Goal: Ask a question

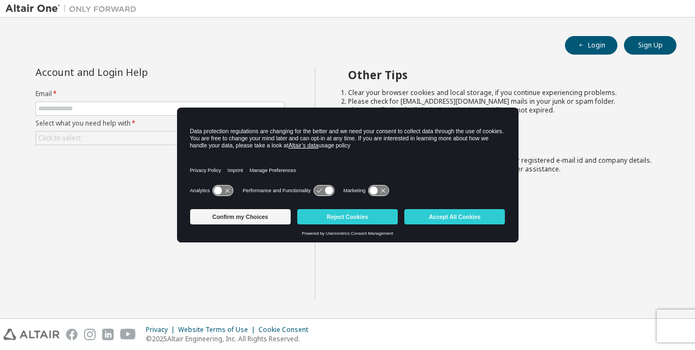
click at [346, 206] on div "Confirm my Choices Reject Cookies Accept All Cookies" at bounding box center [347, 218] width 315 height 26
click at [366, 224] on button "Reject Cookies" at bounding box center [347, 216] width 100 height 15
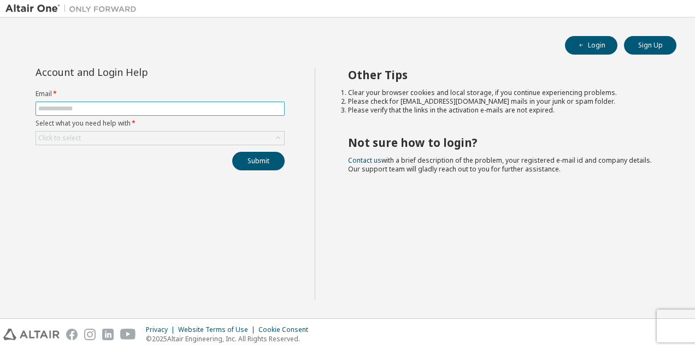
click at [73, 109] on input "text" at bounding box center [160, 108] width 244 height 9
type input "**********"
click at [139, 137] on div "Click to select" at bounding box center [160, 138] width 248 height 13
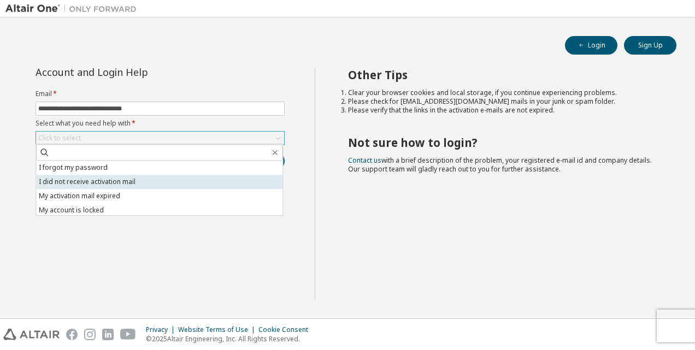
click at [186, 179] on li "I did not receive activation mail" at bounding box center [159, 182] width 246 height 14
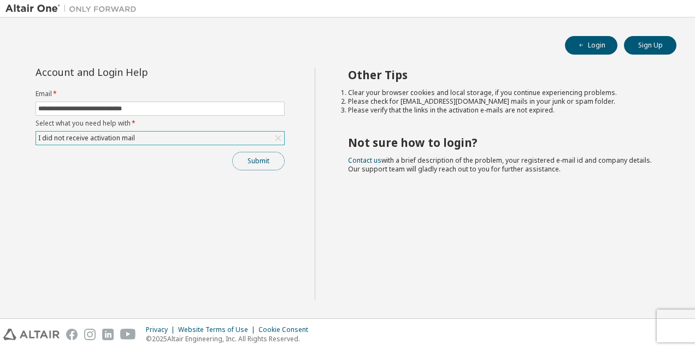
click at [250, 156] on button "Submit" at bounding box center [258, 161] width 52 height 19
click at [587, 47] on button "Login" at bounding box center [591, 45] width 52 height 19
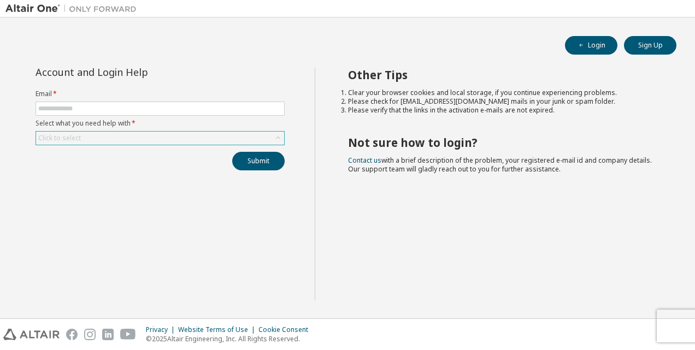
click at [266, 138] on div "Click to select" at bounding box center [160, 138] width 248 height 13
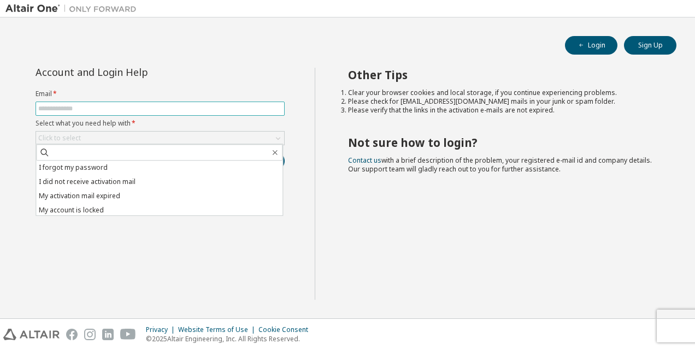
click at [268, 108] on input "text" at bounding box center [160, 108] width 244 height 9
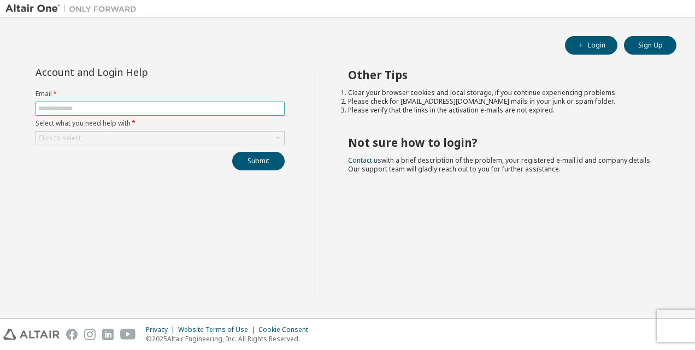
type input "**********"
click at [270, 137] on div "Click to select" at bounding box center [160, 138] width 248 height 13
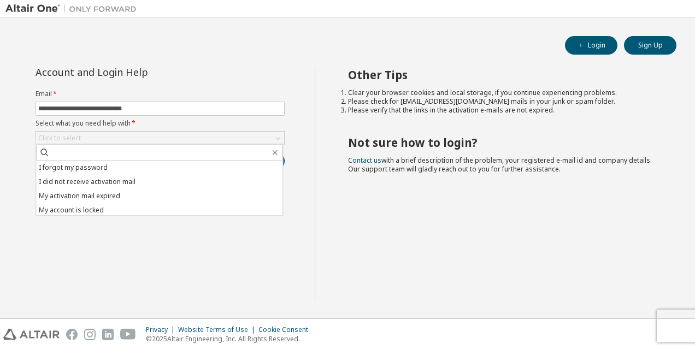
click at [400, 227] on div "Other Tips Clear your browser cookies and local storage, if you continue experi…" at bounding box center [502, 184] width 375 height 232
